Goal: Task Accomplishment & Management: Complete application form

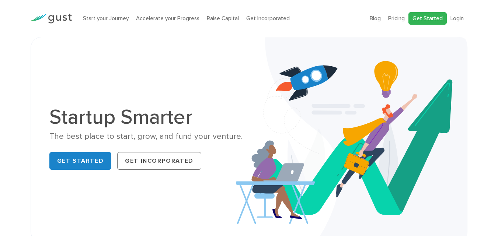
click at [434, 19] on link "Get Started" at bounding box center [427, 18] width 38 height 13
click at [458, 20] on link "Login" at bounding box center [457, 18] width 13 height 7
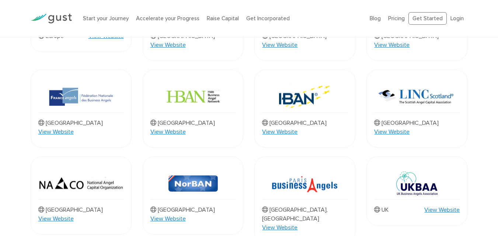
scroll to position [506, 0]
